Goal: Communication & Community: Participate in discussion

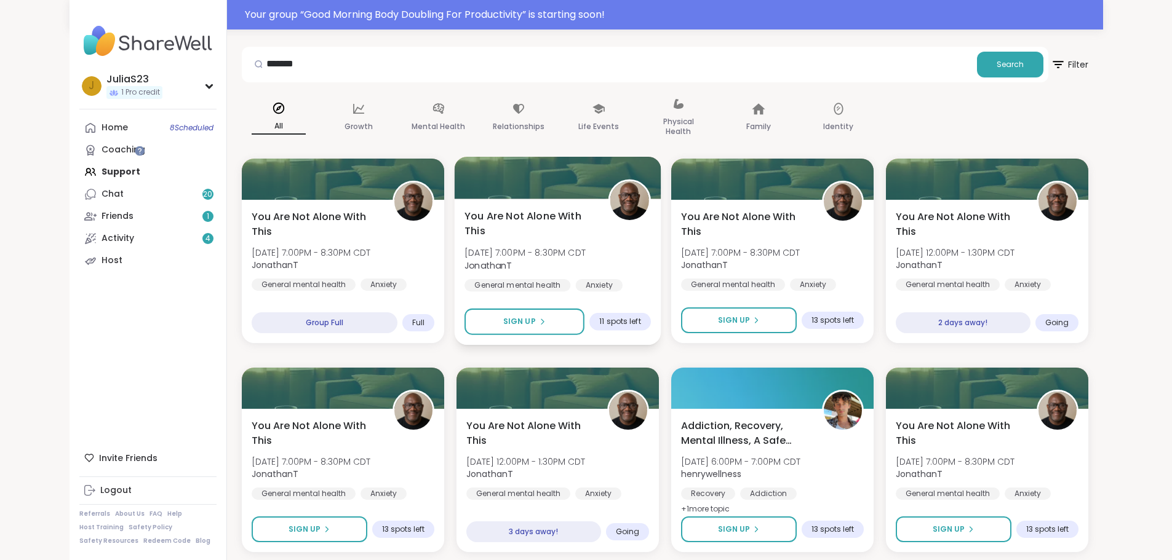
scroll to position [30, 0]
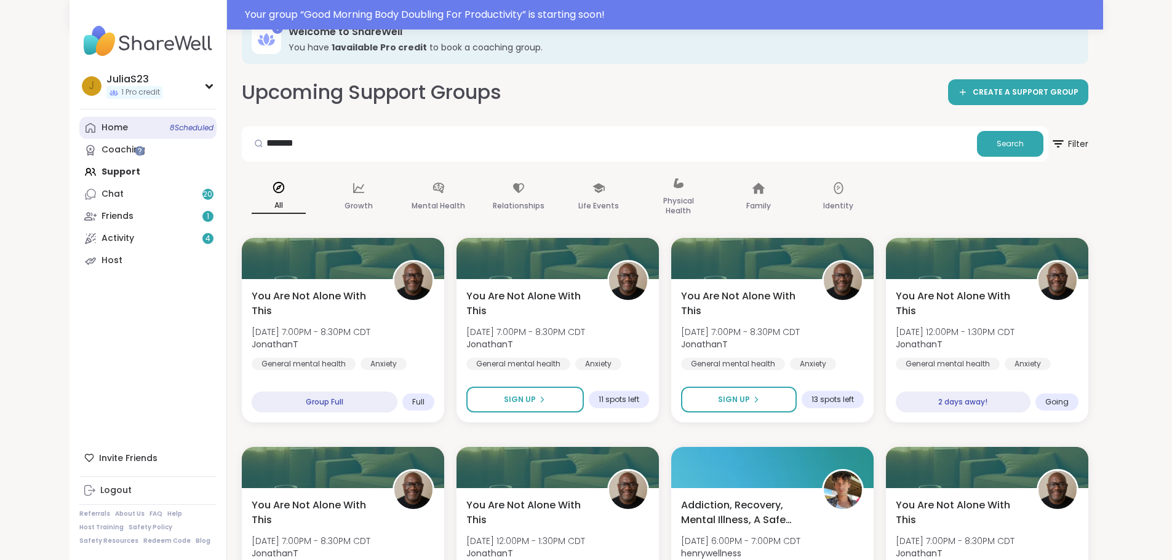
click at [82, 131] on link "Home 8 Scheduled" at bounding box center [147, 128] width 137 height 22
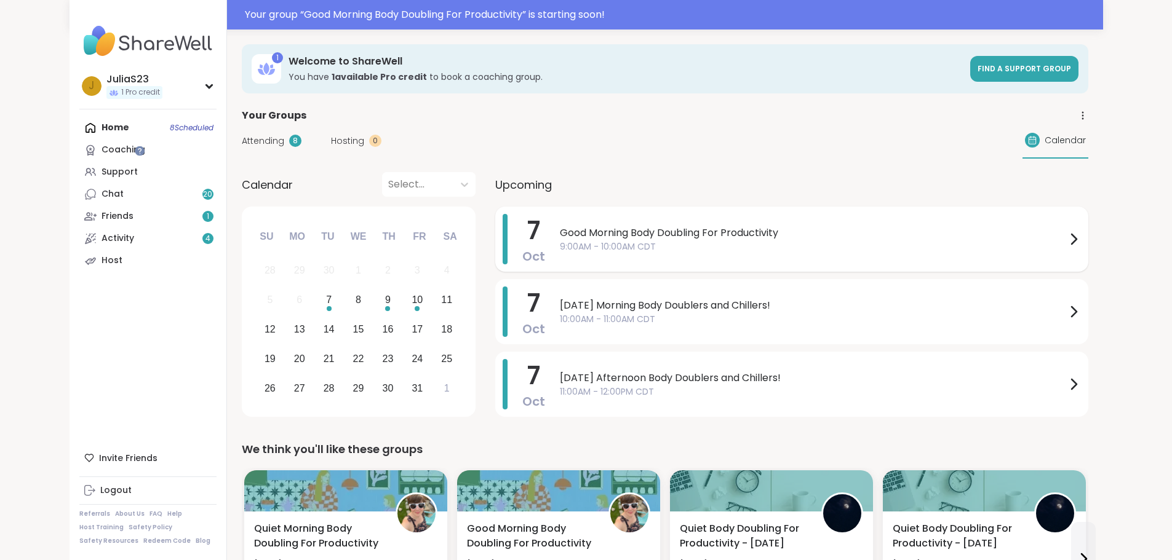
click at [615, 249] on span "9:00AM - 10:00AM CDT" at bounding box center [813, 247] width 506 height 13
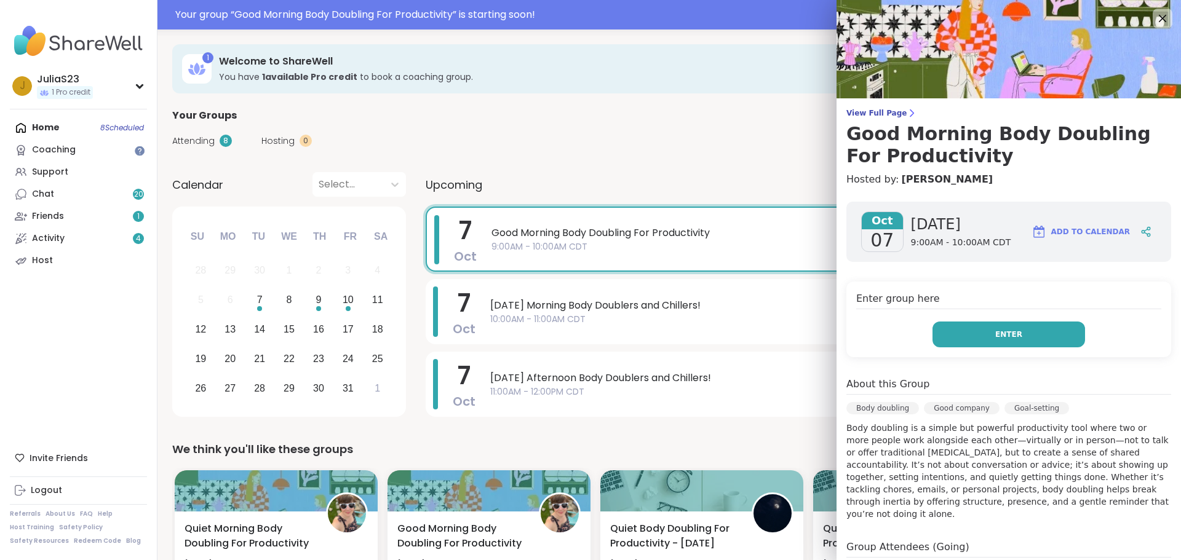
click at [992, 341] on button "Enter" at bounding box center [1009, 335] width 153 height 26
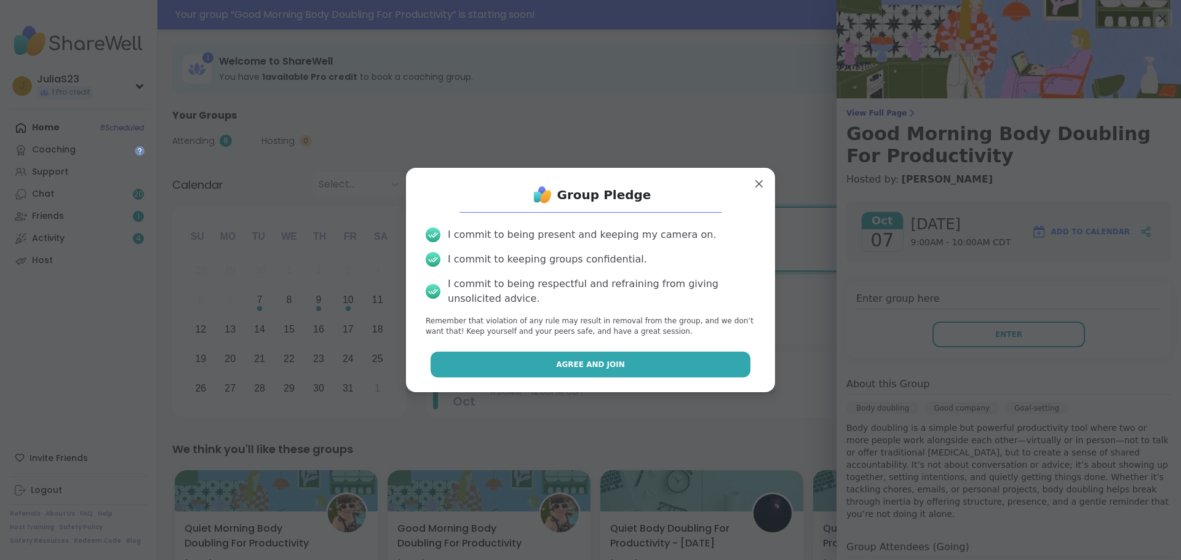
click at [692, 363] on button "Agree and Join" at bounding box center [591, 365] width 321 height 26
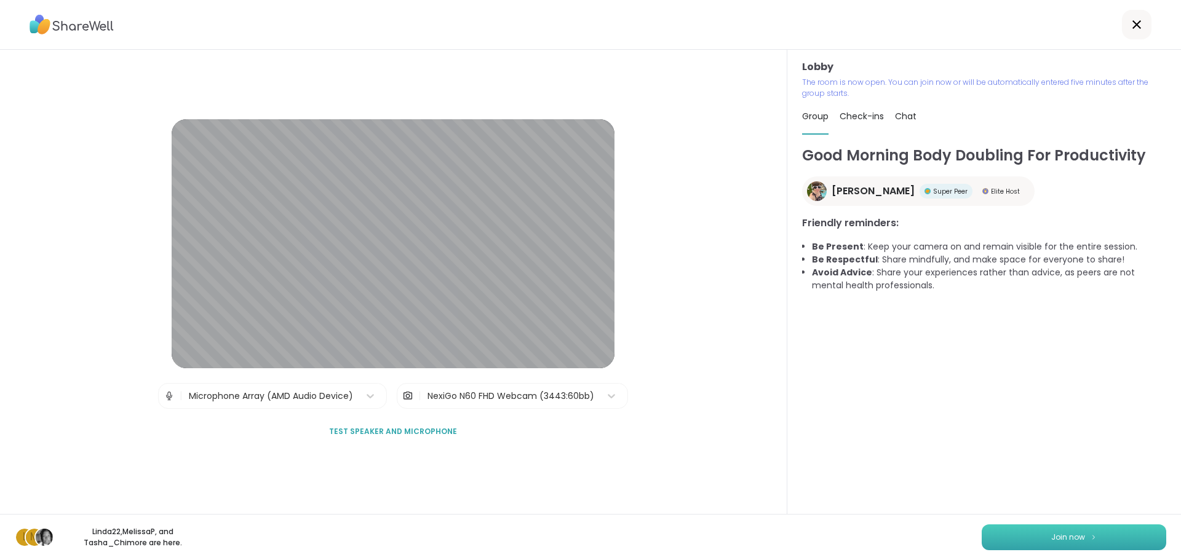
click at [1021, 535] on button "Join now" at bounding box center [1074, 538] width 185 height 26
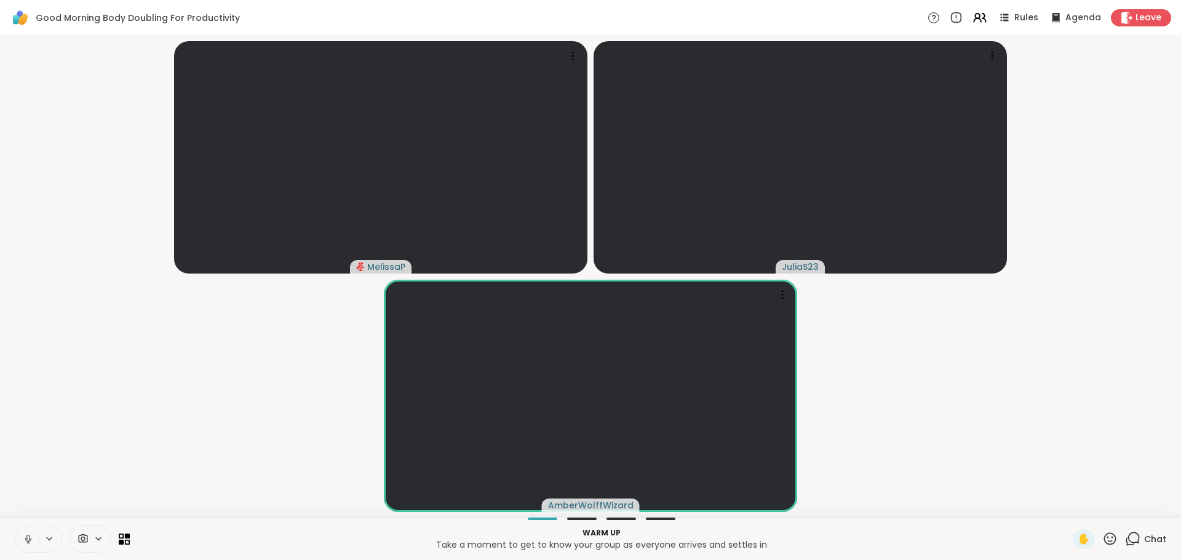
click at [23, 539] on icon at bounding box center [28, 539] width 11 height 11
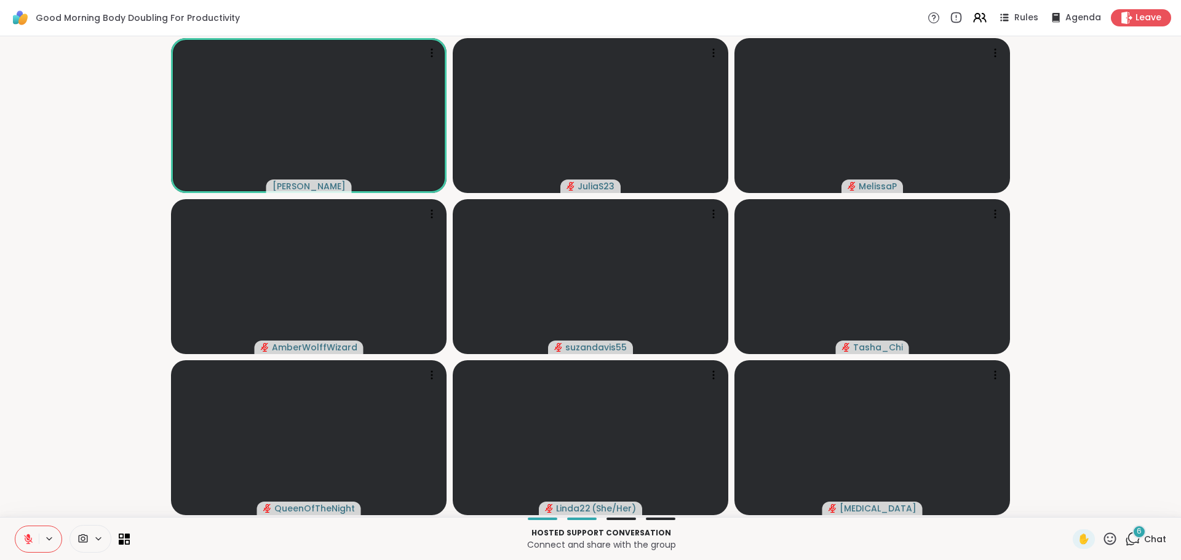
click at [34, 534] on button at bounding box center [26, 540] width 23 height 26
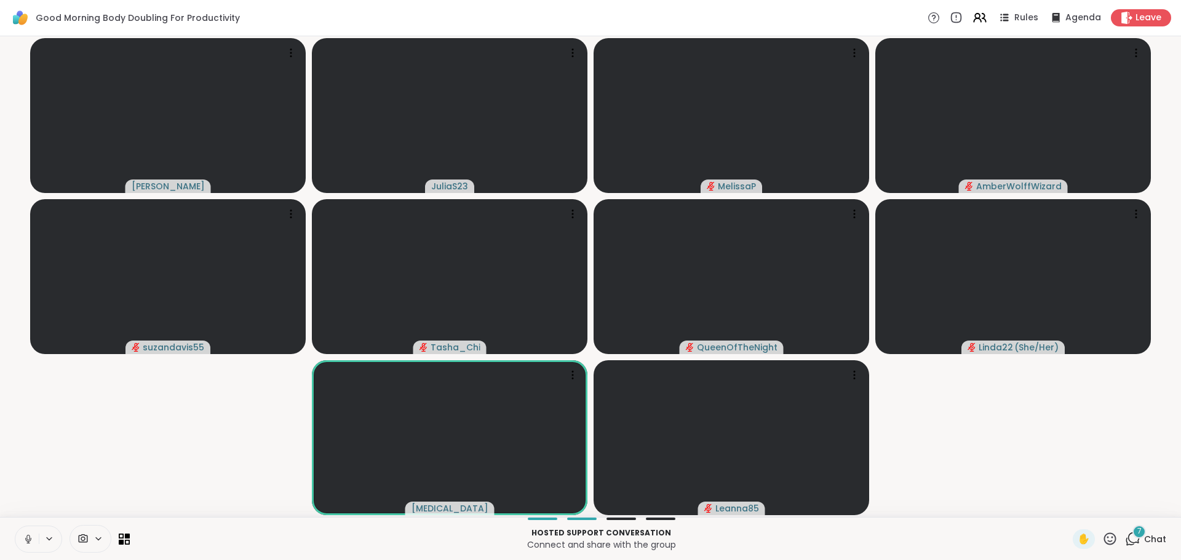
click at [35, 542] on button at bounding box center [26, 540] width 23 height 26
click at [980, 504] on video-player-container "Adrienne_QueenOfTheDawn JuliaS23 MelissaP AmberWolffWizard suzandavis55 Tasha_C…" at bounding box center [590, 276] width 1166 height 471
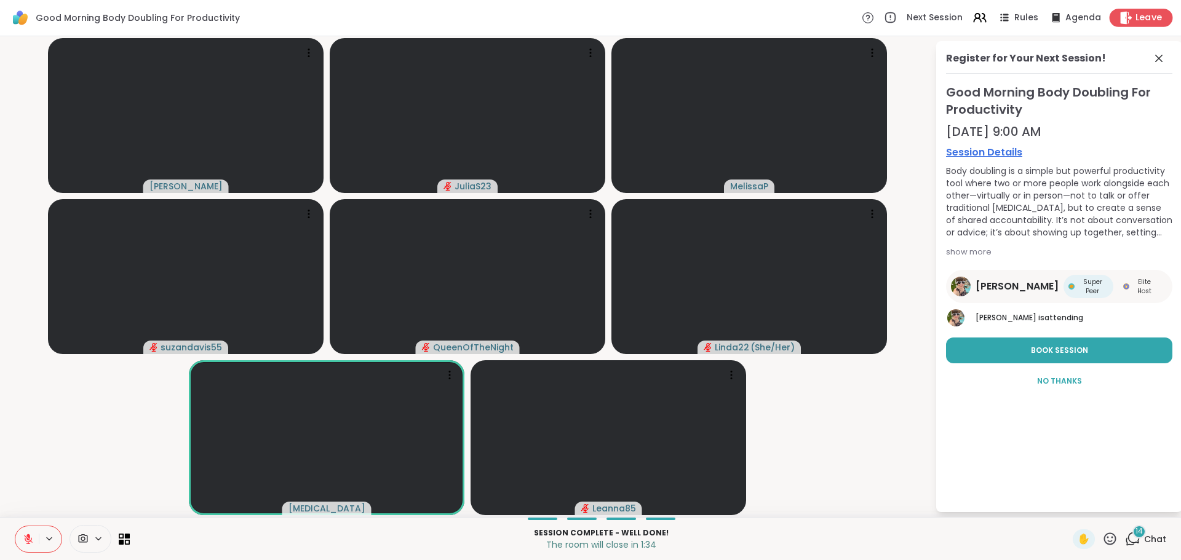
click at [1123, 16] on icon at bounding box center [1126, 17] width 13 height 13
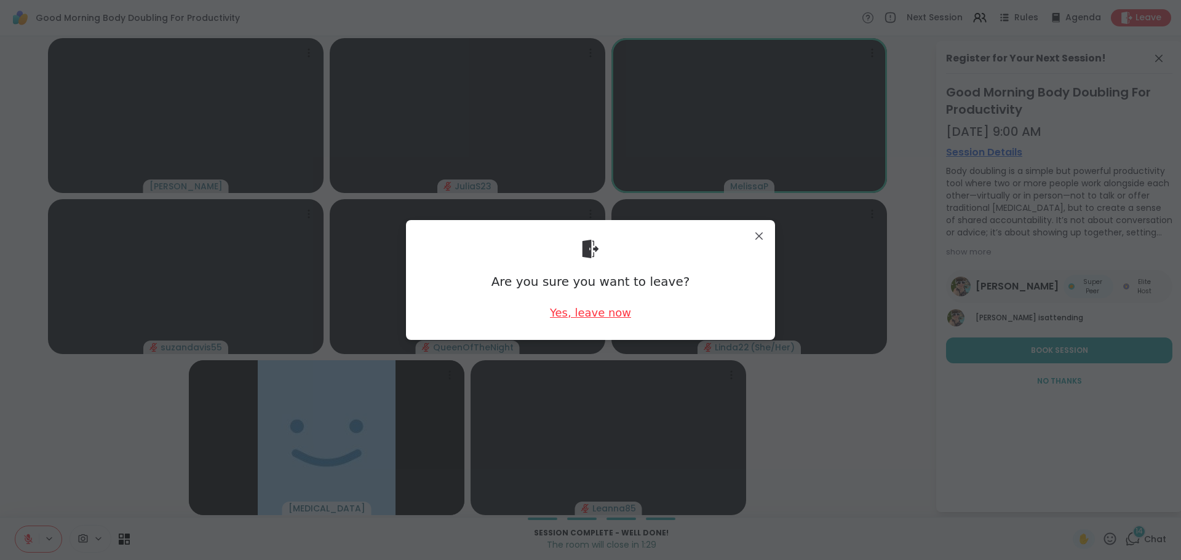
click at [603, 314] on div "Yes, leave now" at bounding box center [590, 312] width 81 height 15
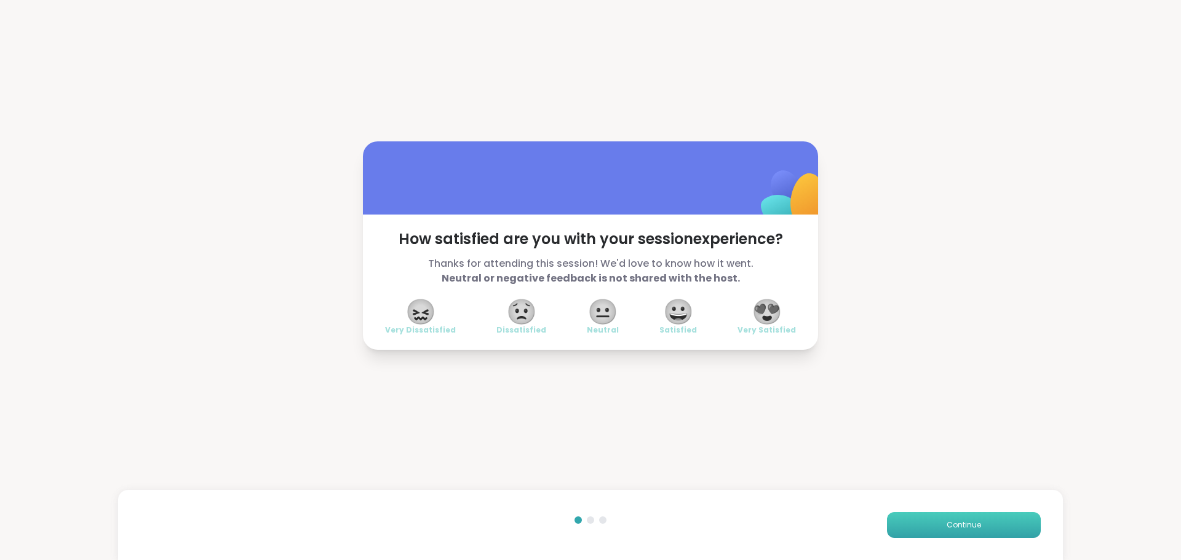
click at [951, 536] on button "Continue" at bounding box center [964, 525] width 154 height 26
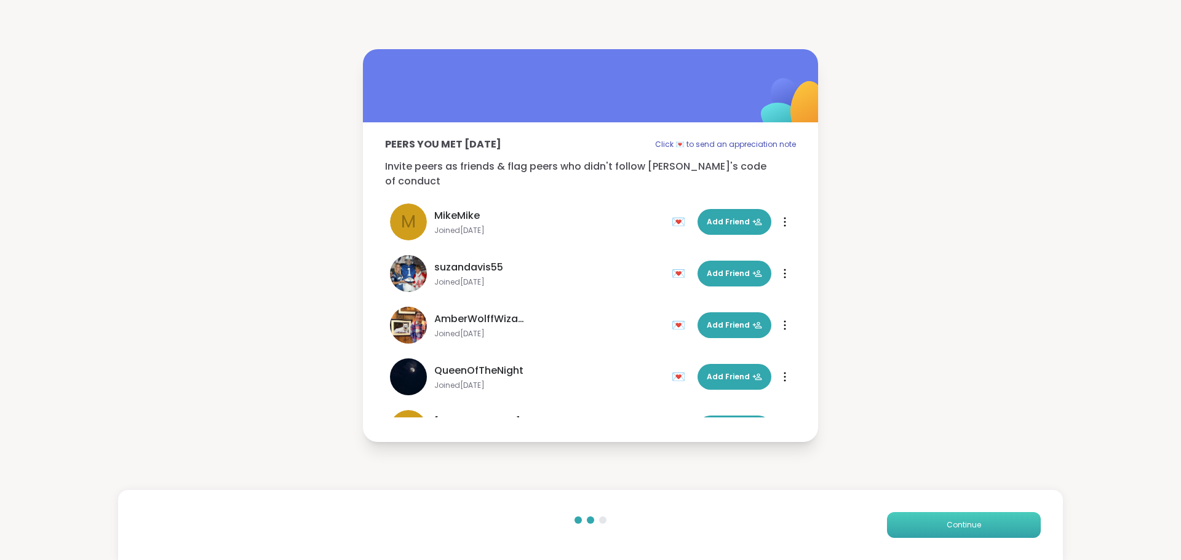
click at [951, 536] on button "Continue" at bounding box center [964, 525] width 154 height 26
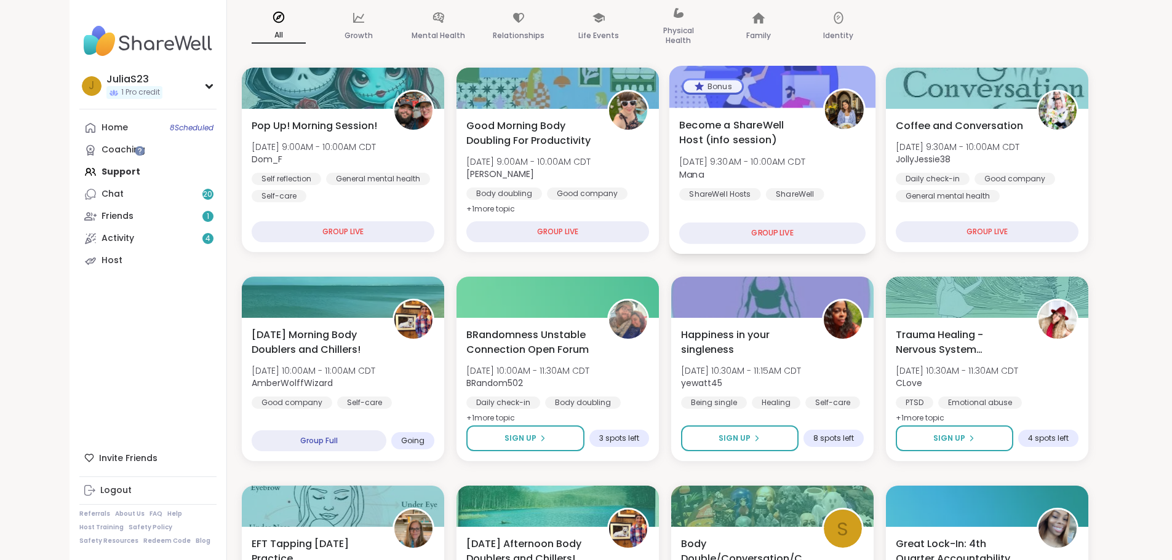
scroll to position [185, 0]
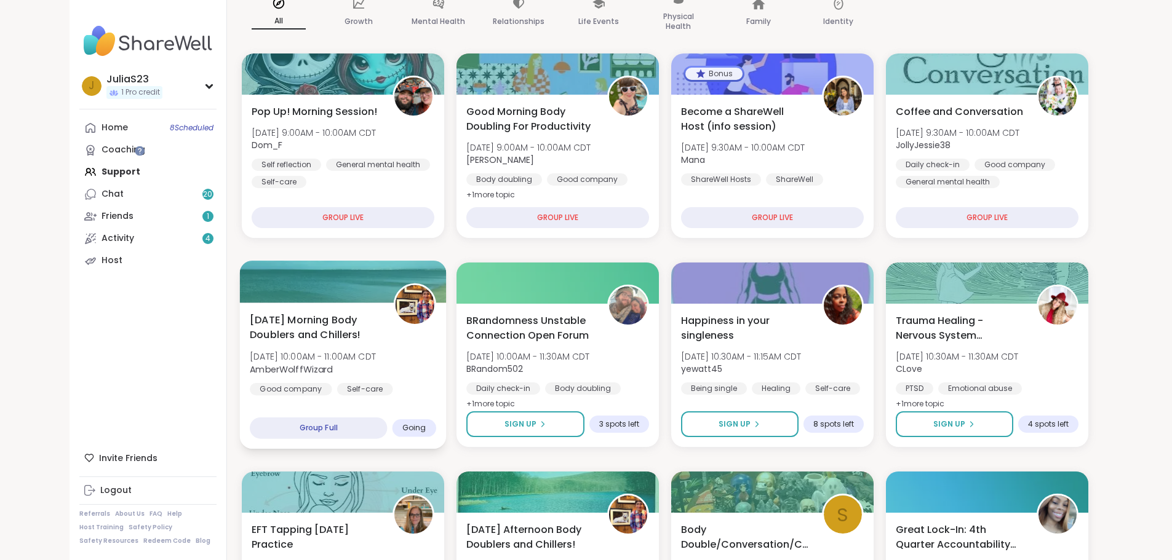
click at [346, 354] on div "Tuesday Morning Body Doublers and Chillers! Tue, Oct 07 | 10:00AM - 11:00AM CDT…" at bounding box center [343, 363] width 186 height 100
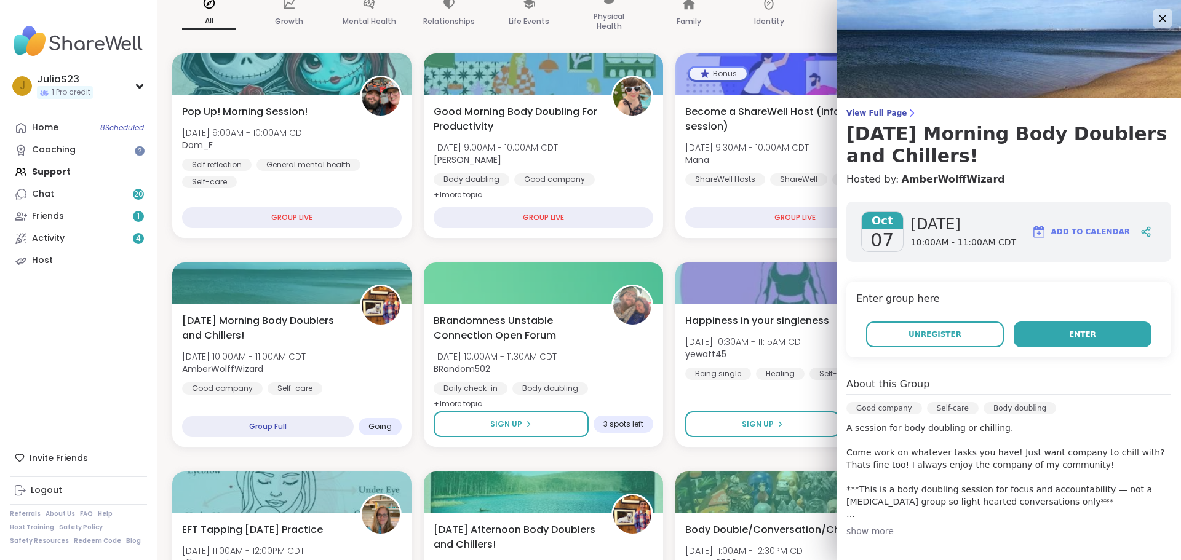
click at [1048, 325] on button "Enter" at bounding box center [1083, 335] width 138 height 26
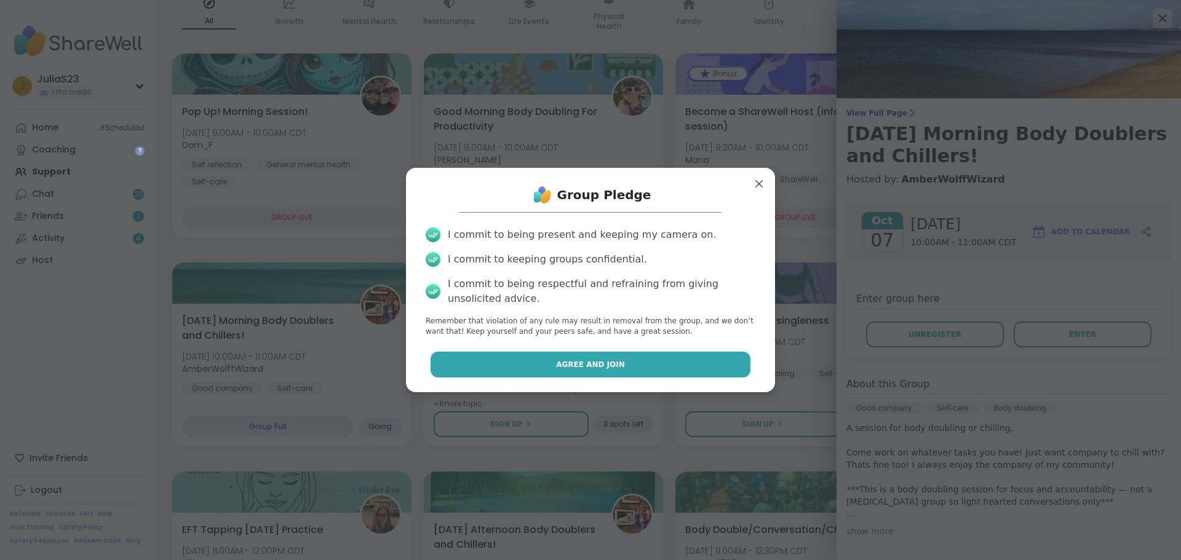
click at [600, 365] on span "Agree and Join" at bounding box center [590, 364] width 69 height 11
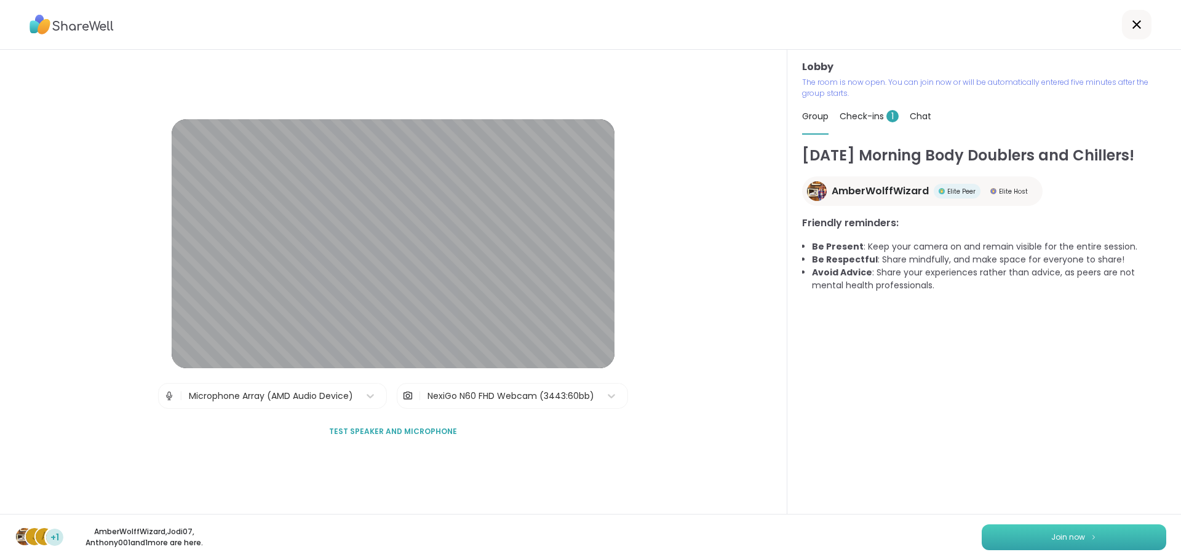
click at [1051, 535] on span "Join now" at bounding box center [1068, 537] width 34 height 11
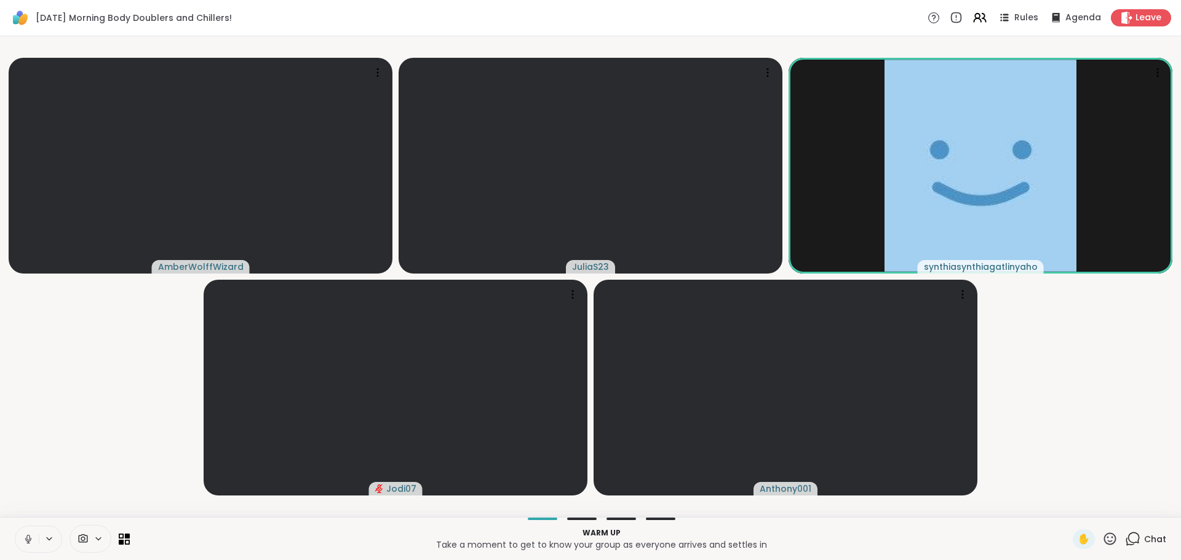
click at [24, 544] on icon at bounding box center [28, 539] width 11 height 11
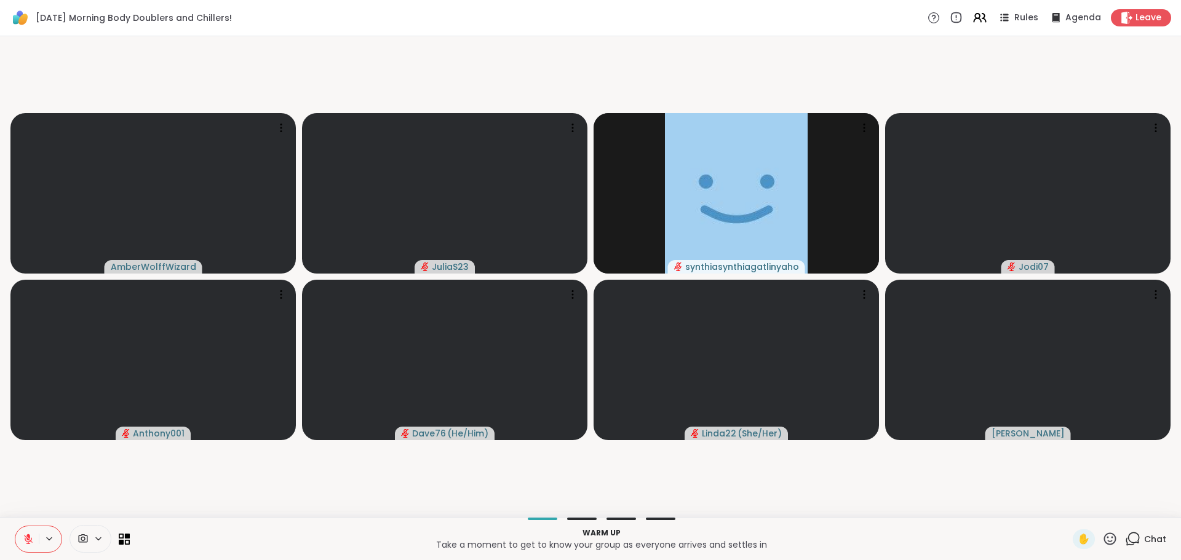
click at [760, 479] on video-player-container "AmberWolffWizard JuliaS23 synthiasynthiagatlinyaho Jodi07 Anthony001 Dave76 ( H…" at bounding box center [590, 276] width 1166 height 471
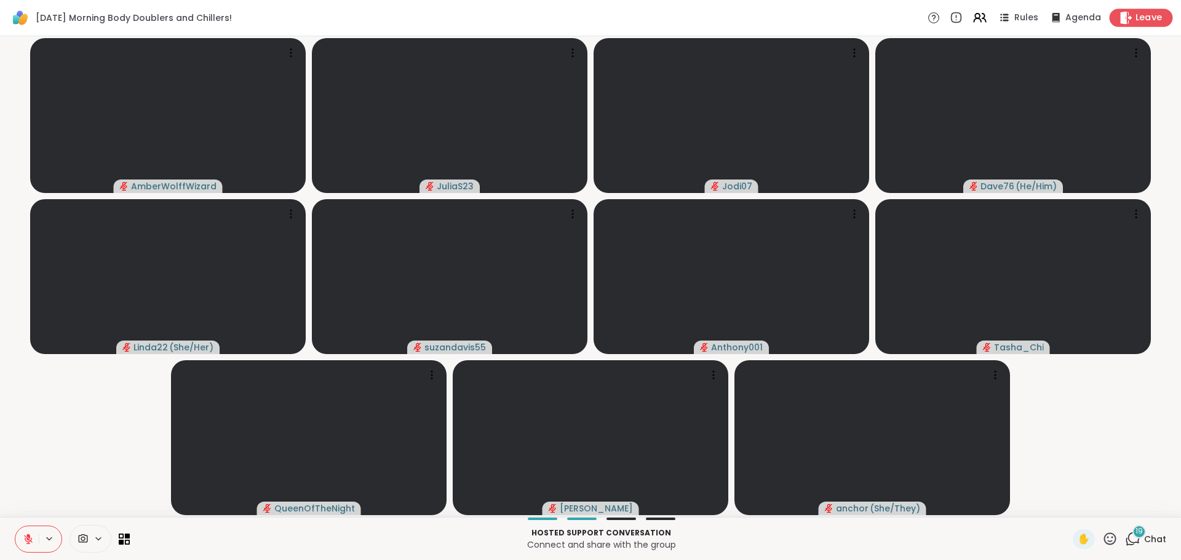
click at [1141, 19] on span "Leave" at bounding box center [1149, 18] width 27 height 13
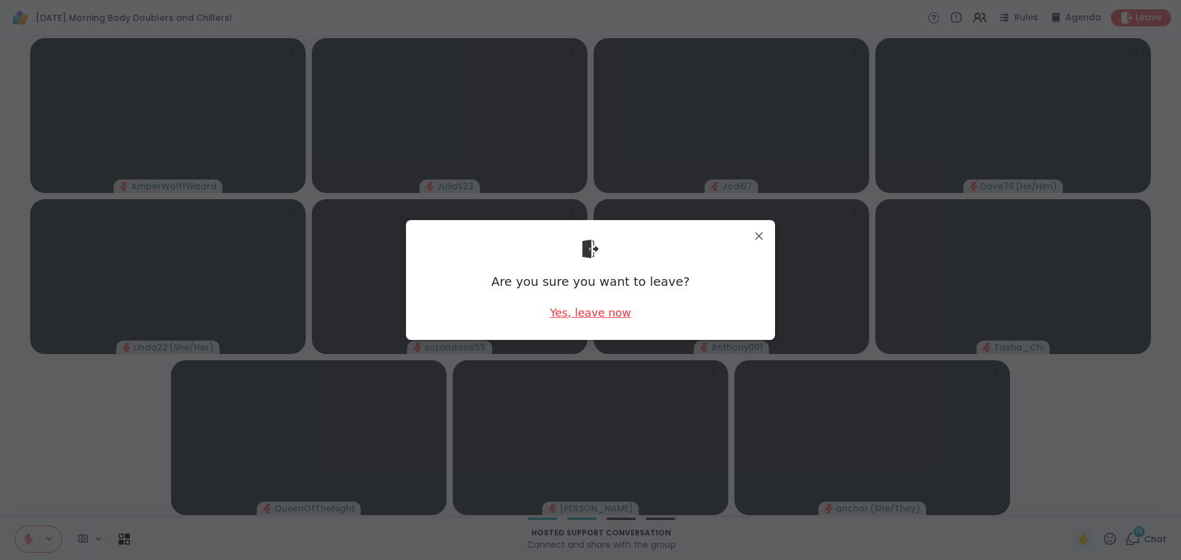
click at [583, 312] on div "Yes, leave now" at bounding box center [590, 312] width 81 height 15
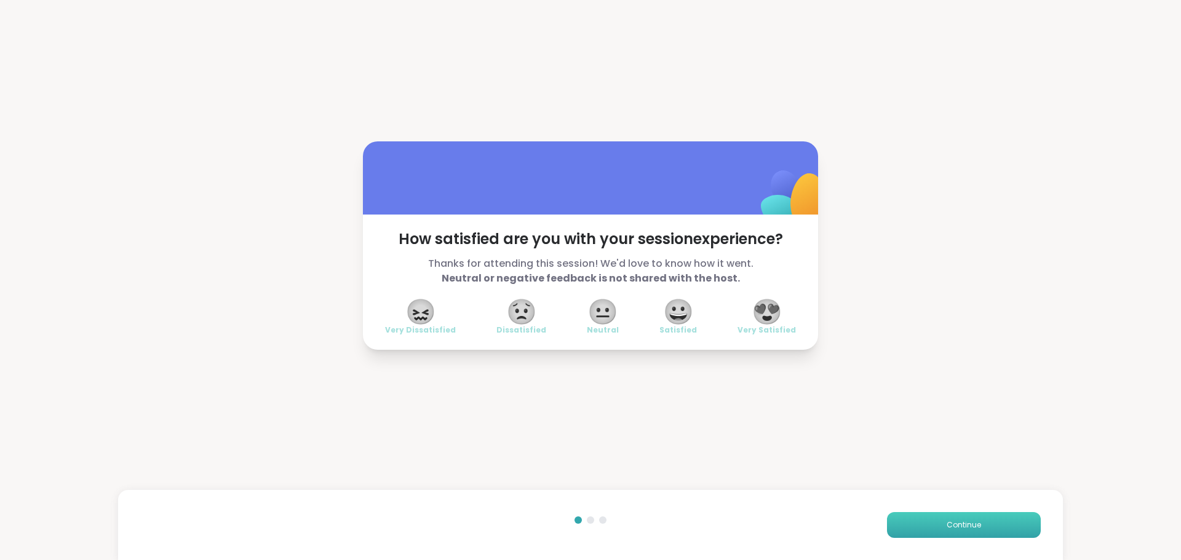
click at [955, 530] on span "Continue" at bounding box center [964, 525] width 34 height 11
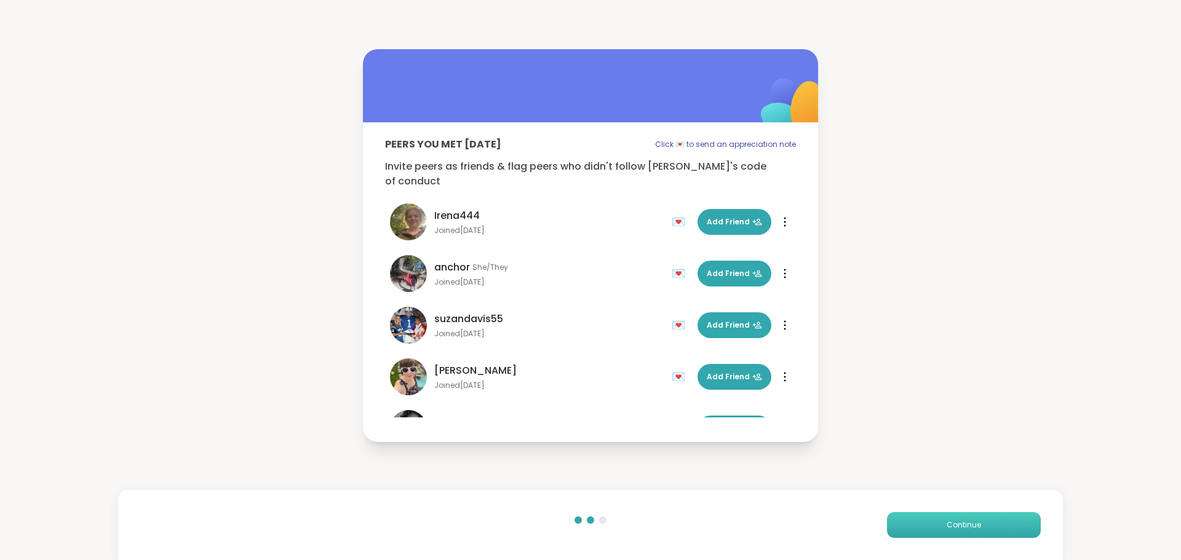
click at [955, 530] on span "Continue" at bounding box center [964, 525] width 34 height 11
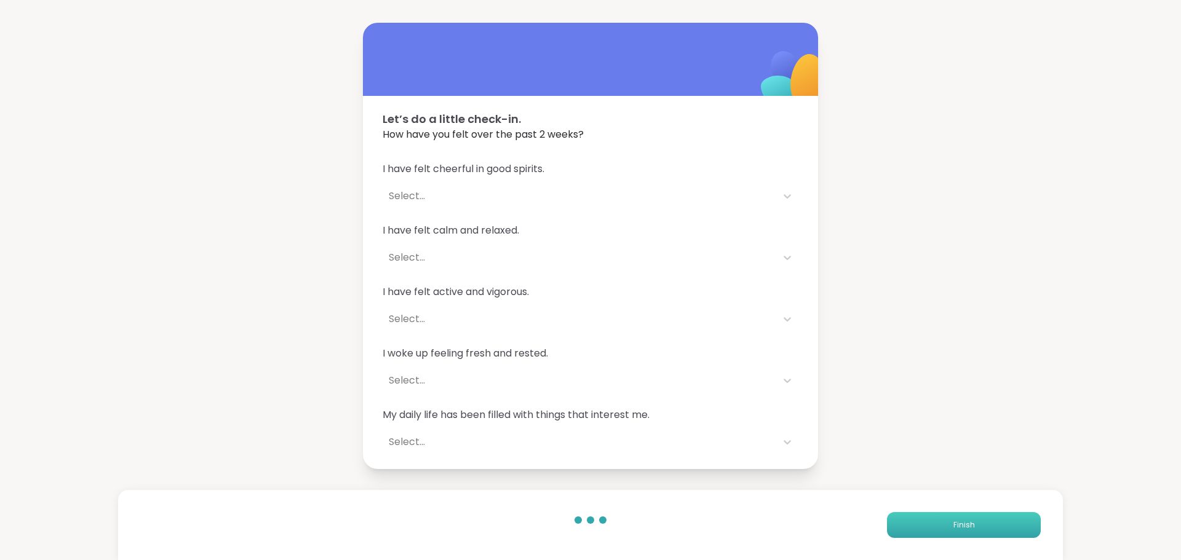
click at [955, 530] on span "Finish" at bounding box center [965, 525] width 22 height 11
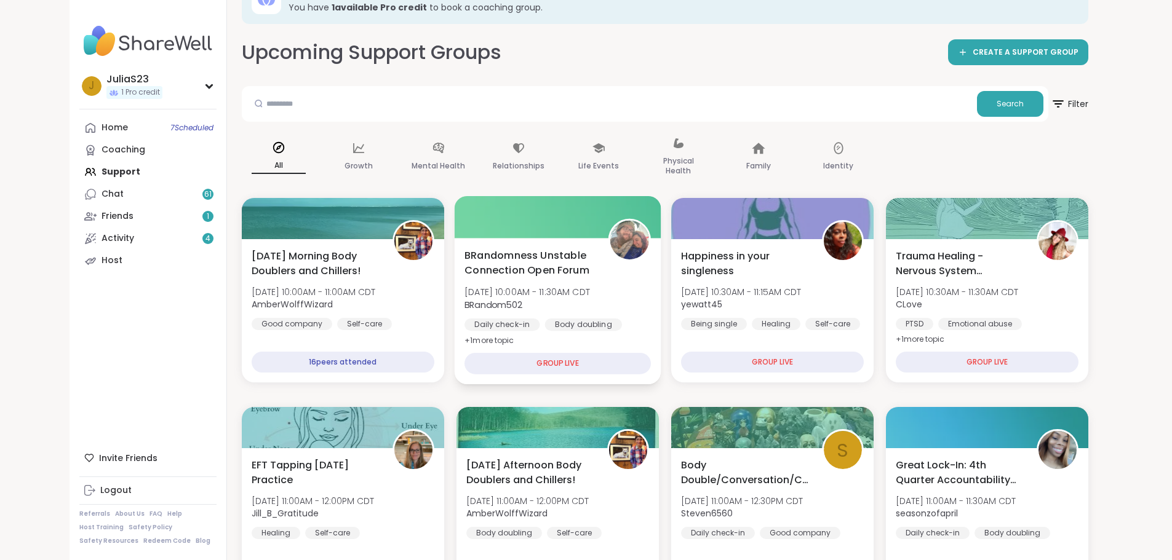
scroll to position [62, 0]
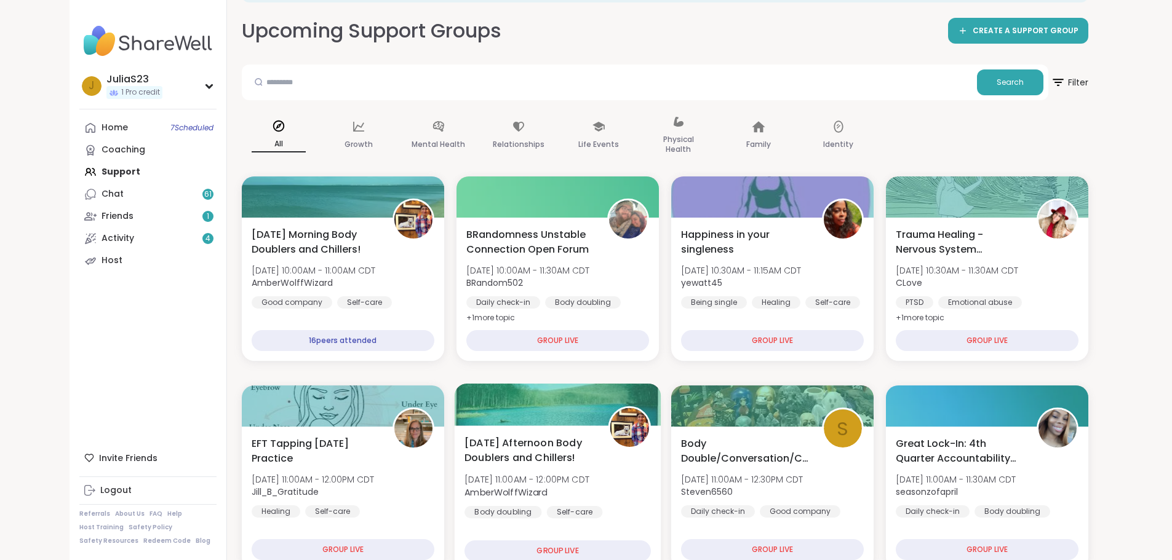
click at [586, 454] on span "Tuesday Afternoon Body Doublers and Chillers!" at bounding box center [529, 451] width 130 height 30
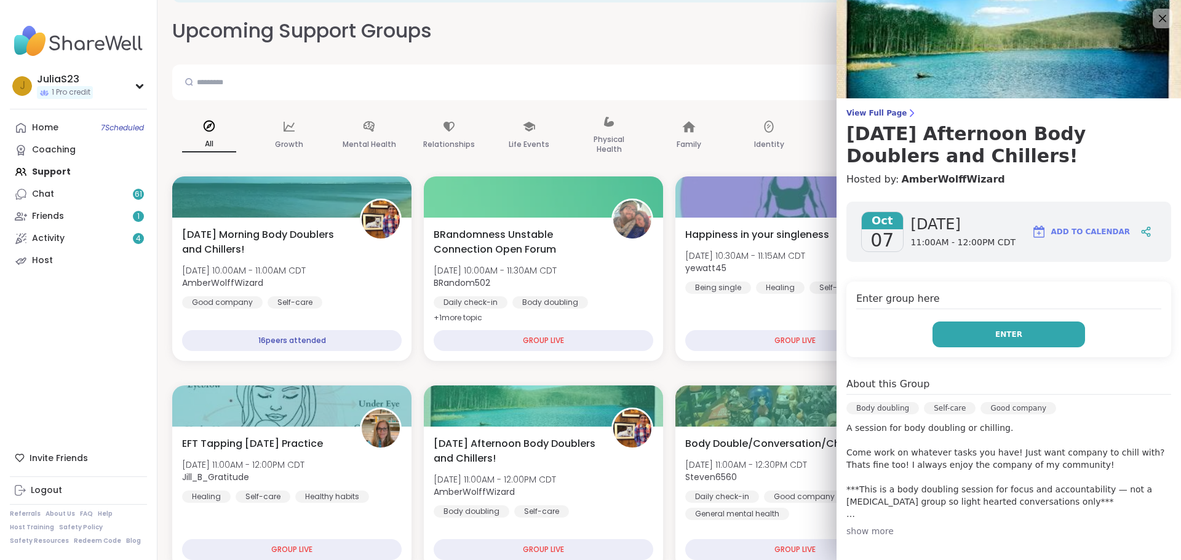
click at [1022, 343] on button "Enter" at bounding box center [1009, 335] width 153 height 26
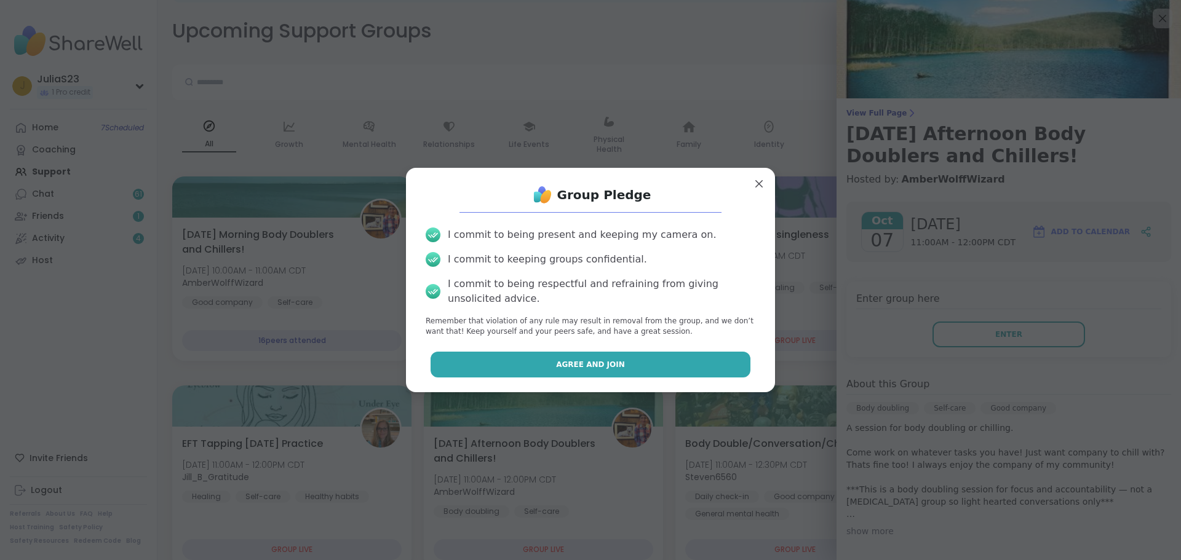
click at [606, 362] on span "Agree and Join" at bounding box center [590, 364] width 69 height 11
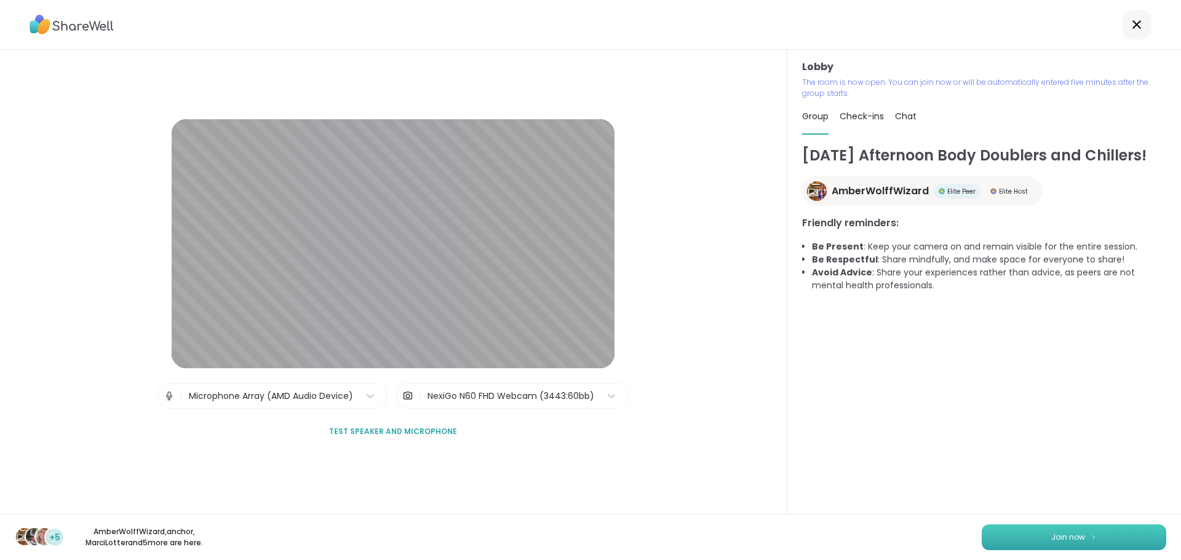
click at [1038, 538] on button "Join now" at bounding box center [1074, 538] width 185 height 26
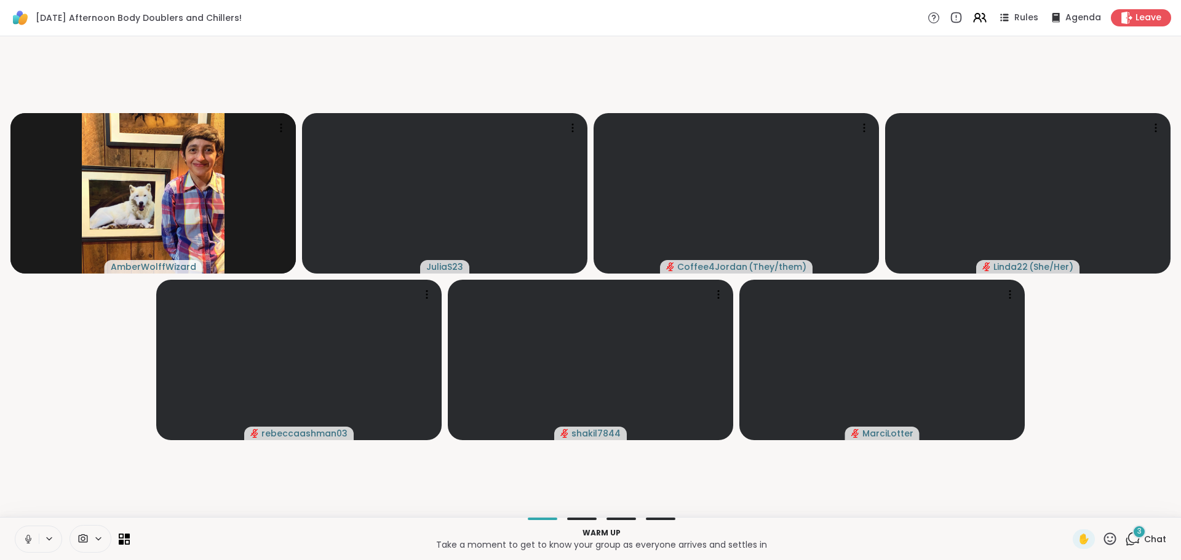
click at [35, 540] on button at bounding box center [26, 540] width 23 height 26
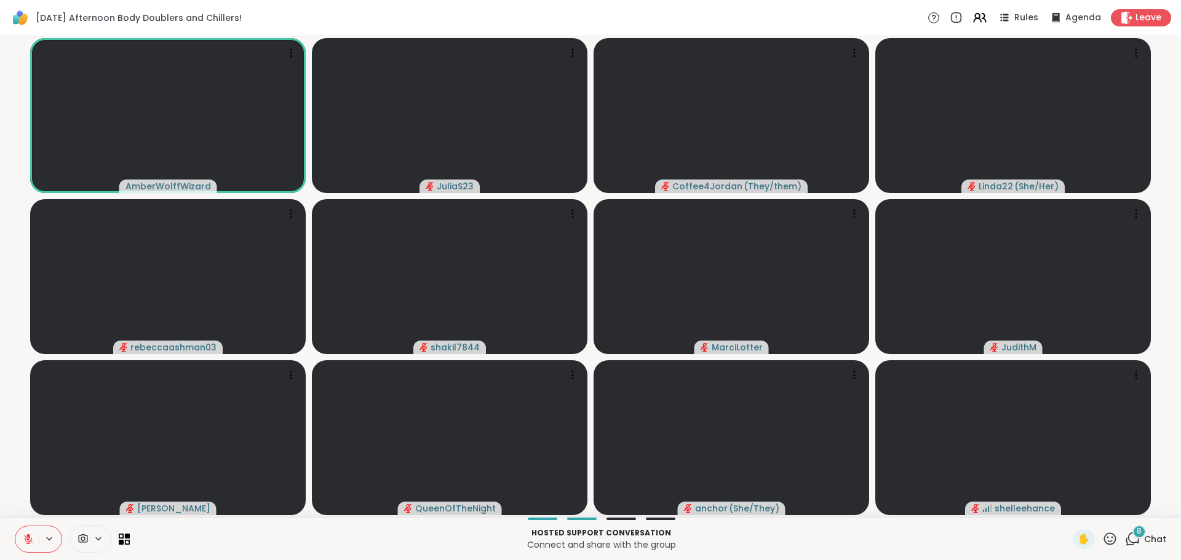
click at [1144, 541] on span "Chat" at bounding box center [1155, 539] width 22 height 12
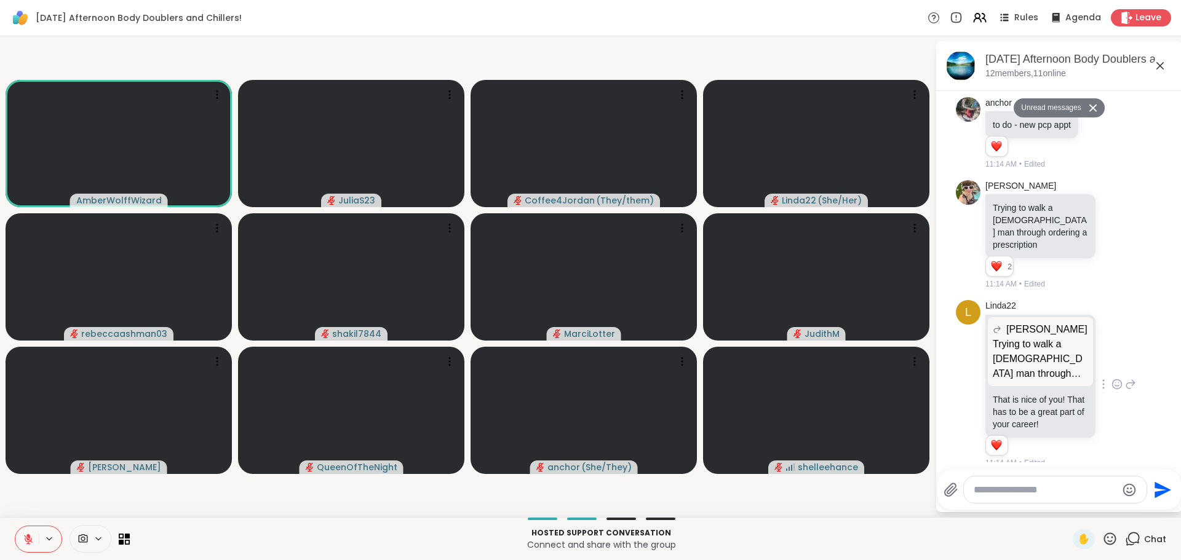
scroll to position [635, 0]
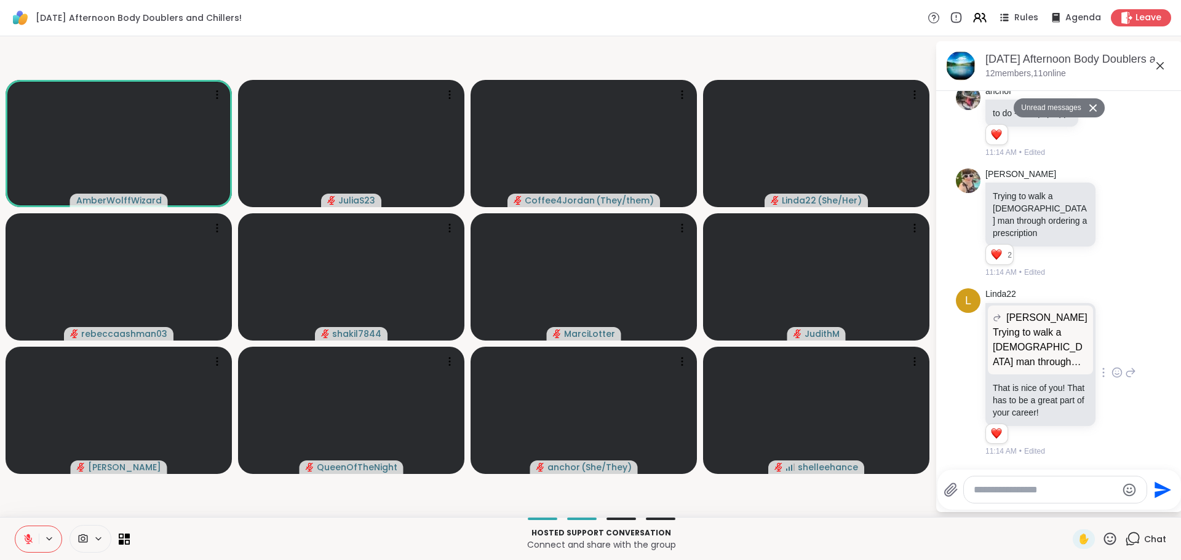
click at [1037, 415] on p "That is nice of you! That has to be a great part of your career!" at bounding box center [1040, 400] width 95 height 37
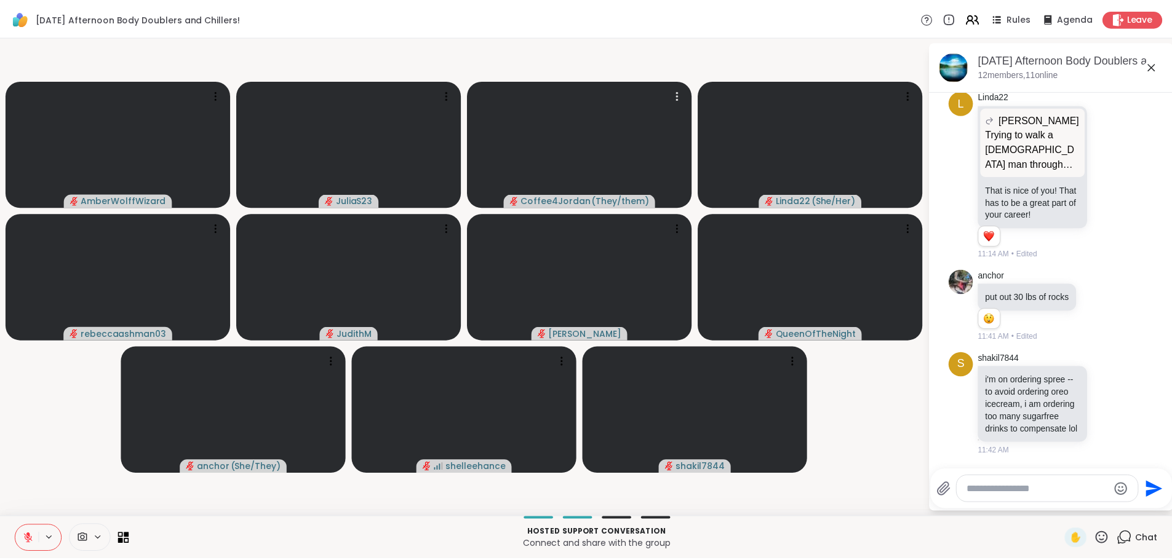
scroll to position [846, 0]
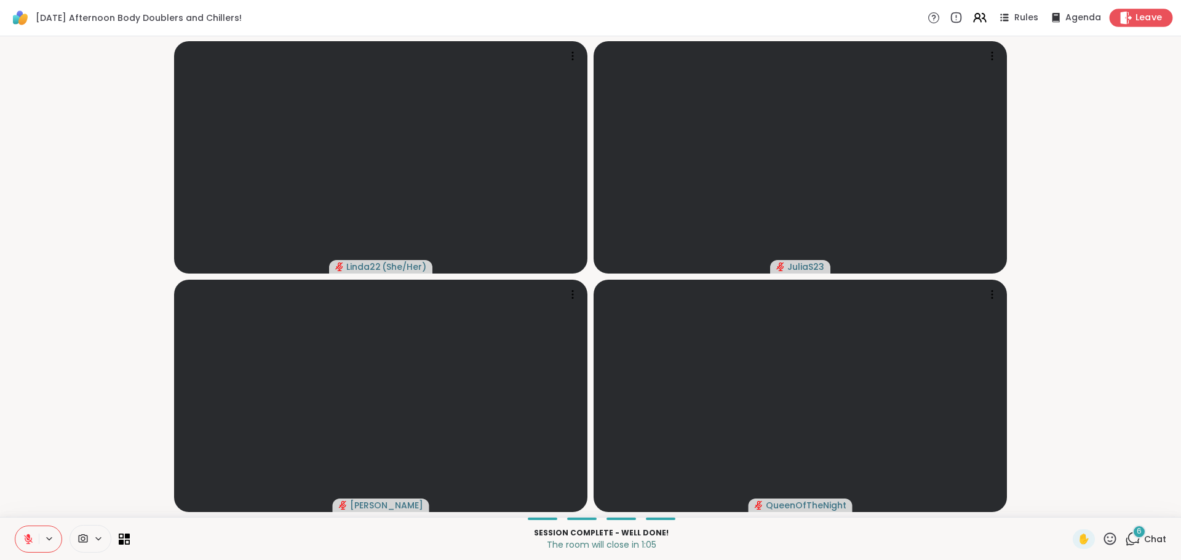
click at [1120, 12] on icon at bounding box center [1126, 17] width 13 height 13
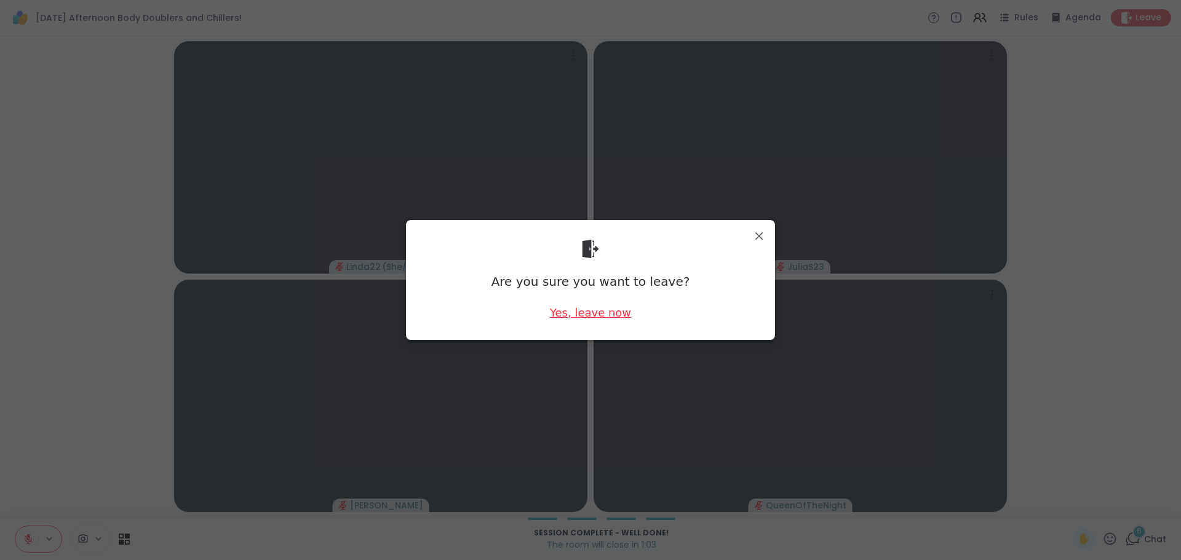
click at [603, 308] on div "Yes, leave now" at bounding box center [590, 312] width 81 height 15
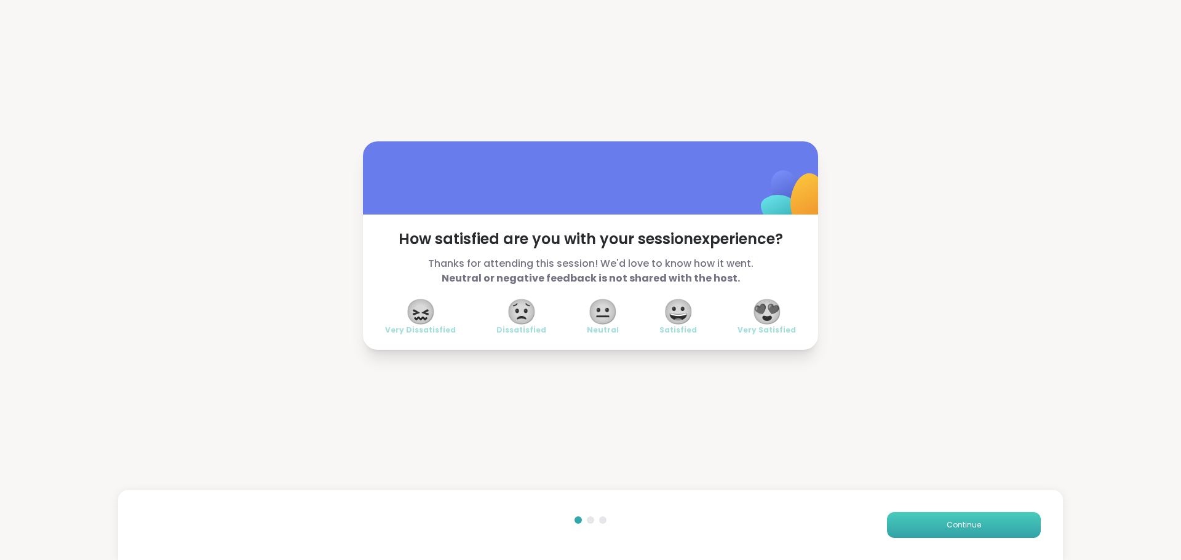
click at [931, 528] on button "Continue" at bounding box center [964, 525] width 154 height 26
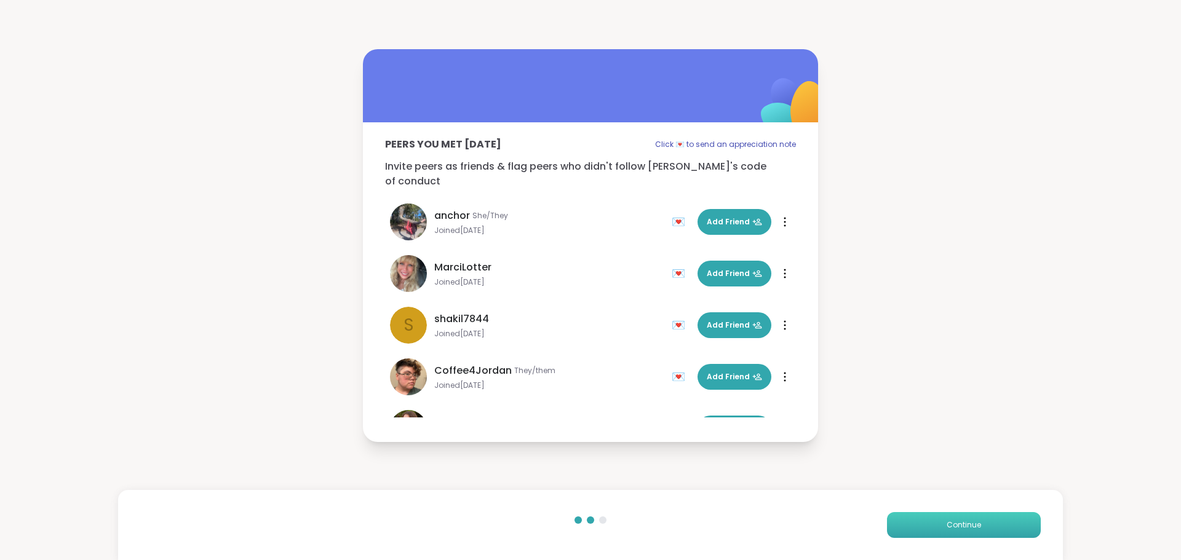
click at [931, 524] on button "Continue" at bounding box center [964, 525] width 154 height 26
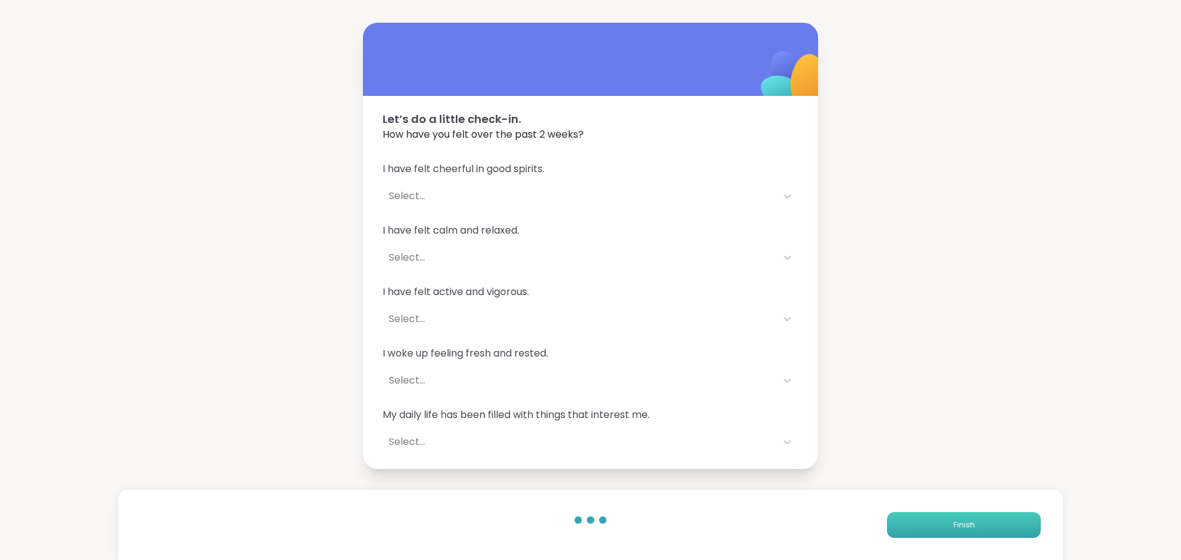
click at [915, 524] on button "Finish" at bounding box center [964, 525] width 154 height 26
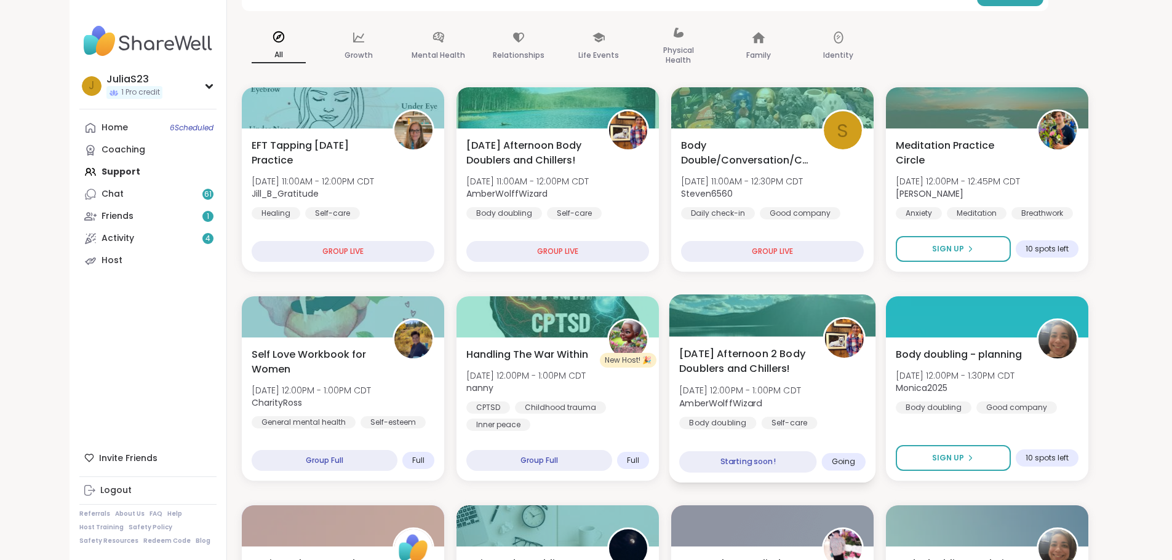
scroll to position [185, 0]
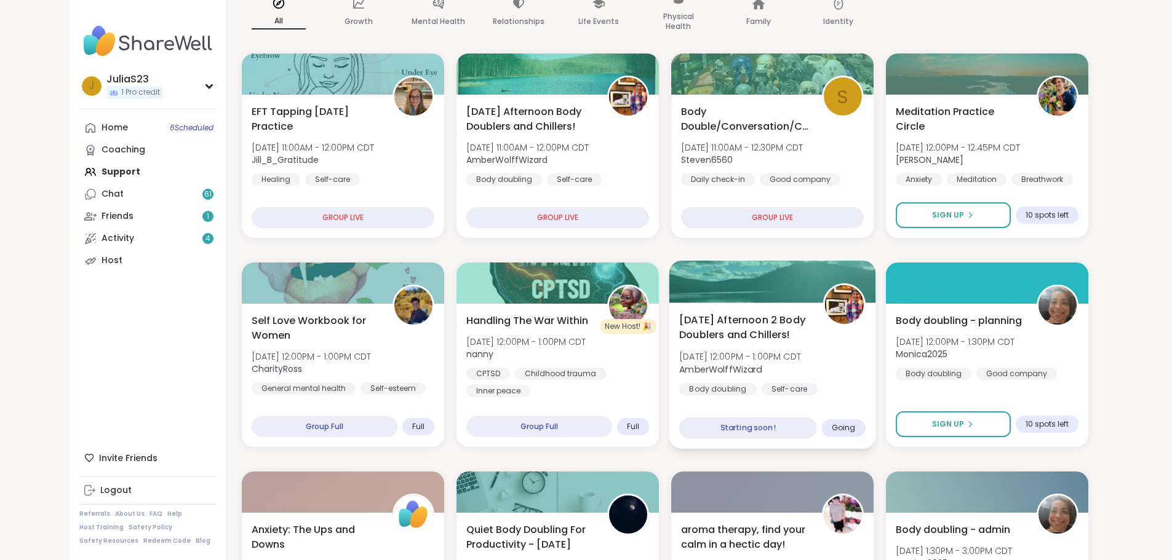
click at [840, 354] on div "Tuesday Afternoon 2 Body Doublers and Chillers! Tue, Oct 07 | 12:00PM - 1:00PM …" at bounding box center [772, 363] width 186 height 100
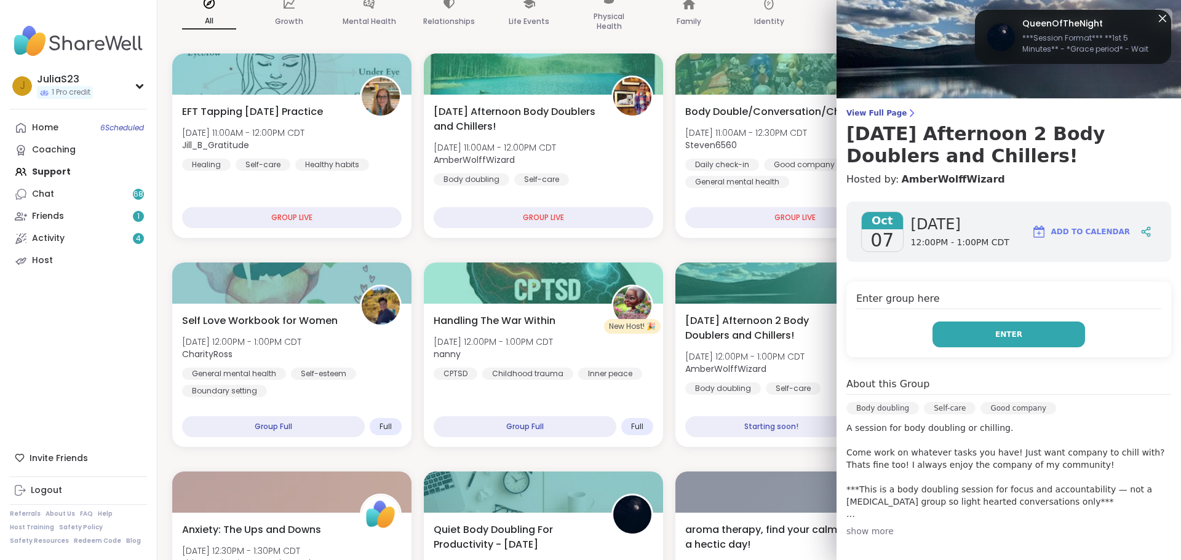
click at [1037, 339] on button "Enter" at bounding box center [1009, 335] width 153 height 26
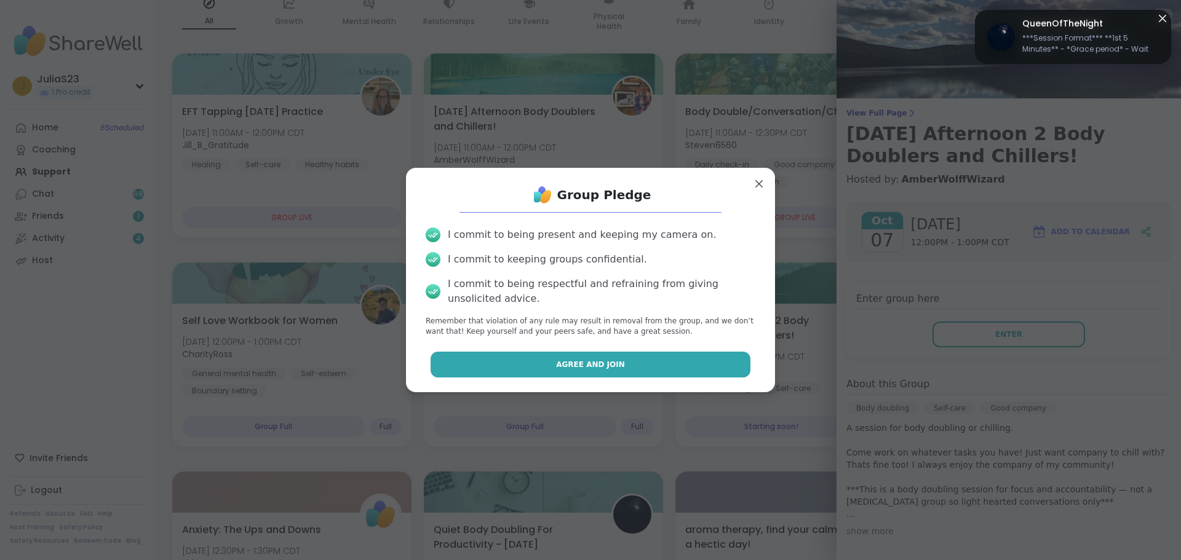
click at [703, 368] on button "Agree and Join" at bounding box center [591, 365] width 321 height 26
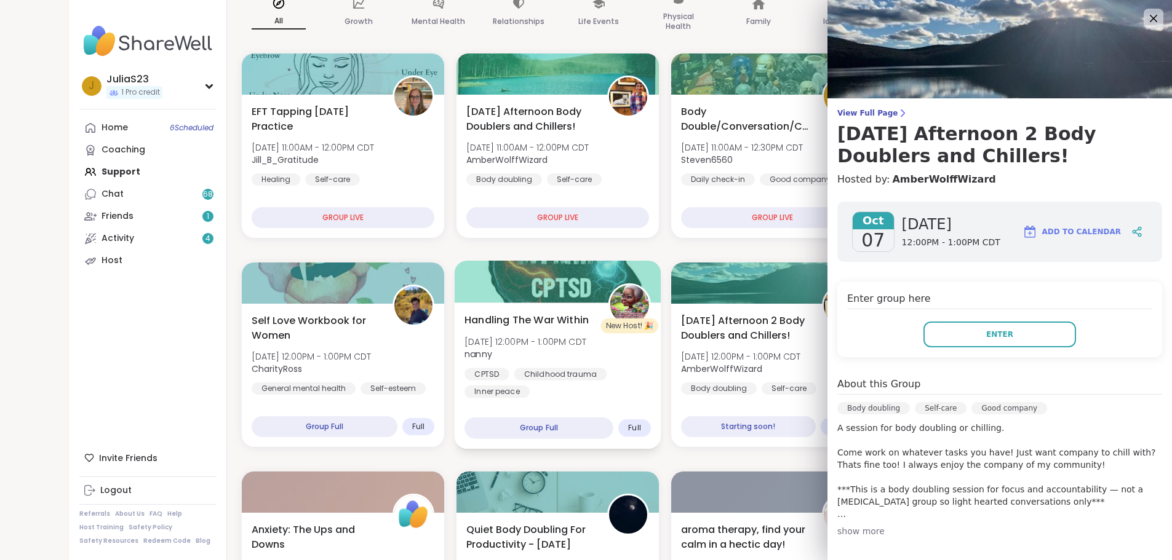
click at [586, 341] on div "Handling The War Within Tue, Oct 07 | 12:00PM - 1:00PM CDT nanny CPTSD Childhoo…" at bounding box center [557, 356] width 186 height 86
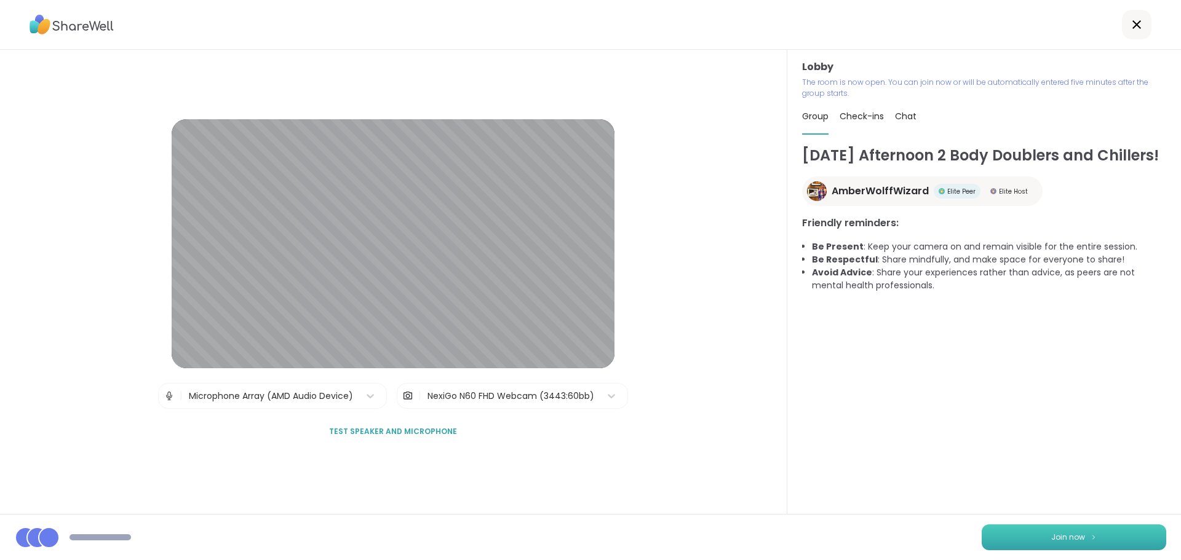
click at [1134, 538] on button "Join now" at bounding box center [1074, 538] width 185 height 26
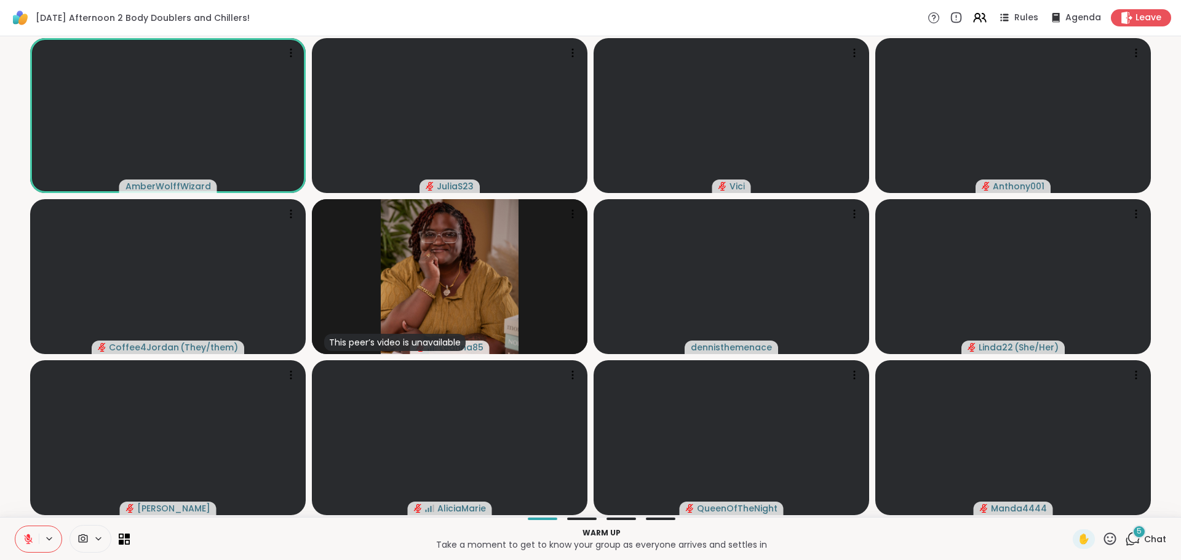
click at [1128, 538] on div "5" at bounding box center [1132, 539] width 15 height 15
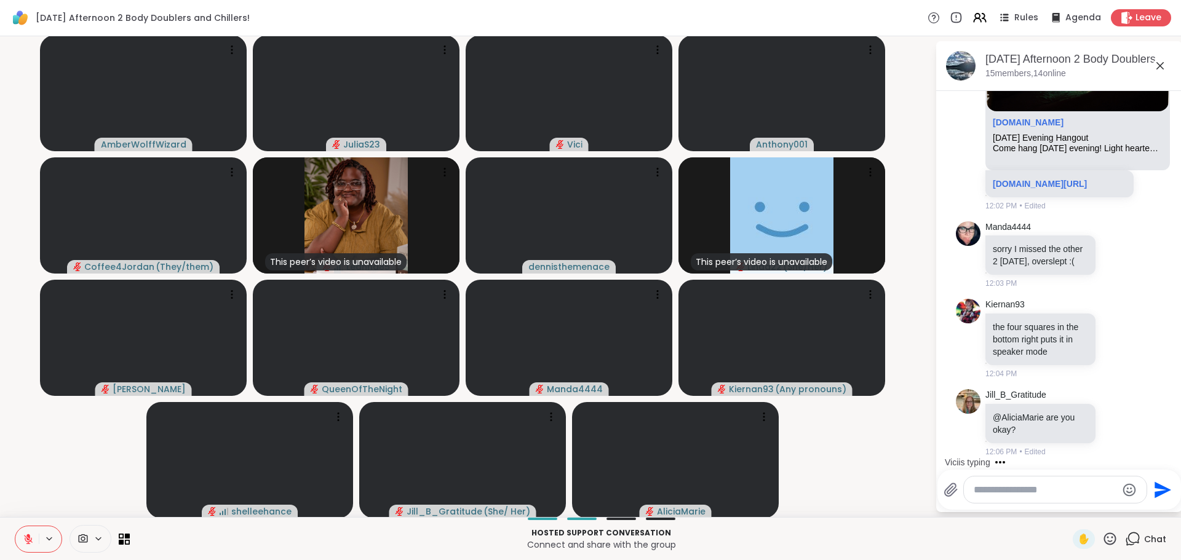
scroll to position [735, 0]
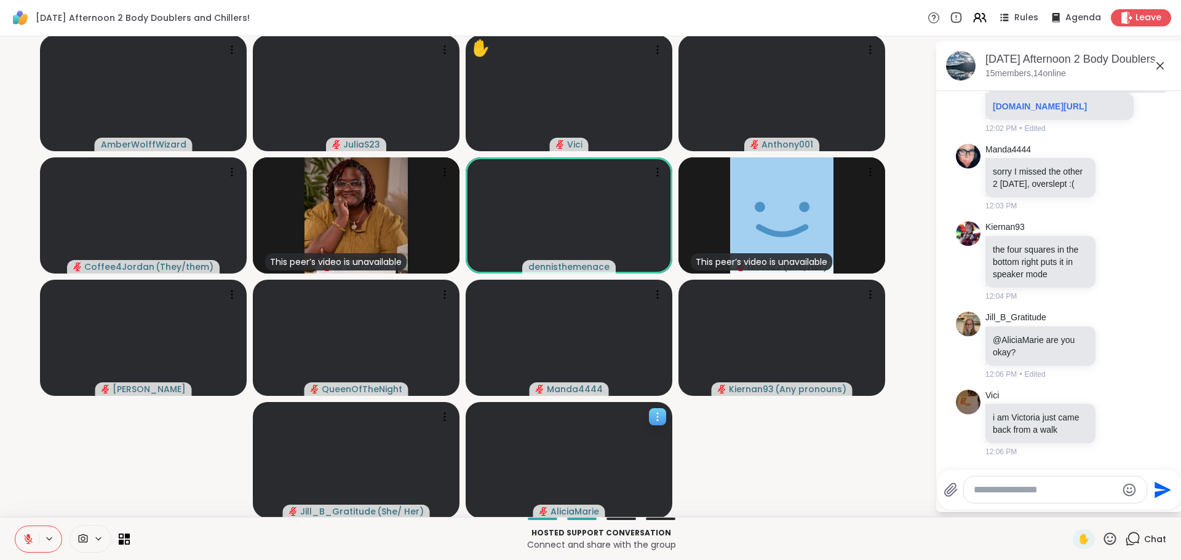
click at [657, 414] on icon at bounding box center [657, 413] width 1 height 1
click at [723, 429] on video-player-container "AmberWolffWizard JuliaS23 ✋ Vici Anthony001 Coffee4Jordan ( They/them ) This pe…" at bounding box center [467, 276] width 920 height 471
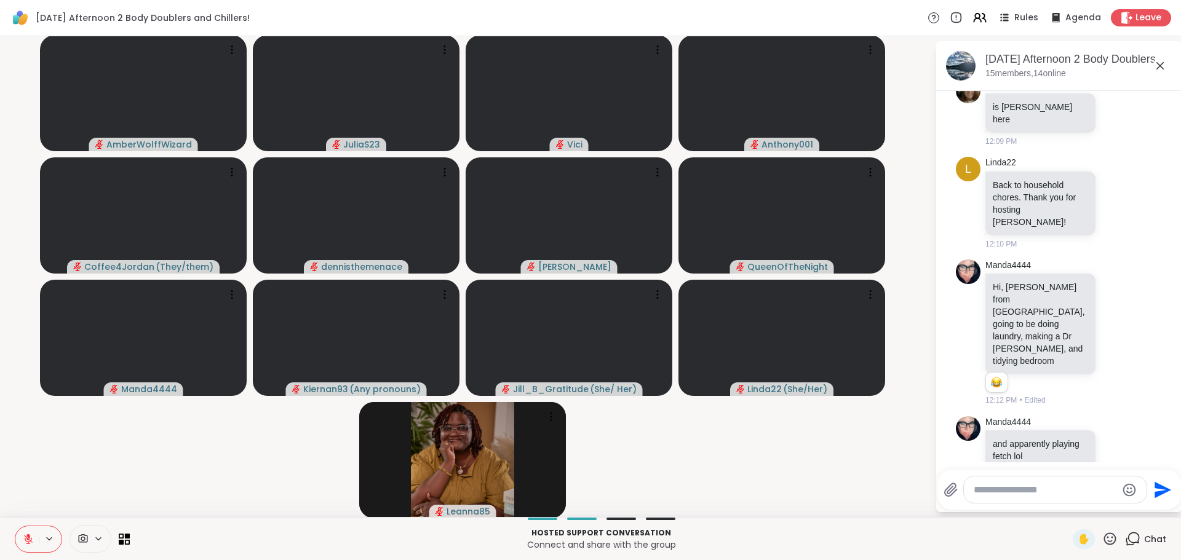
scroll to position [2379, 0]
